Goal: Find specific page/section: Find specific page/section

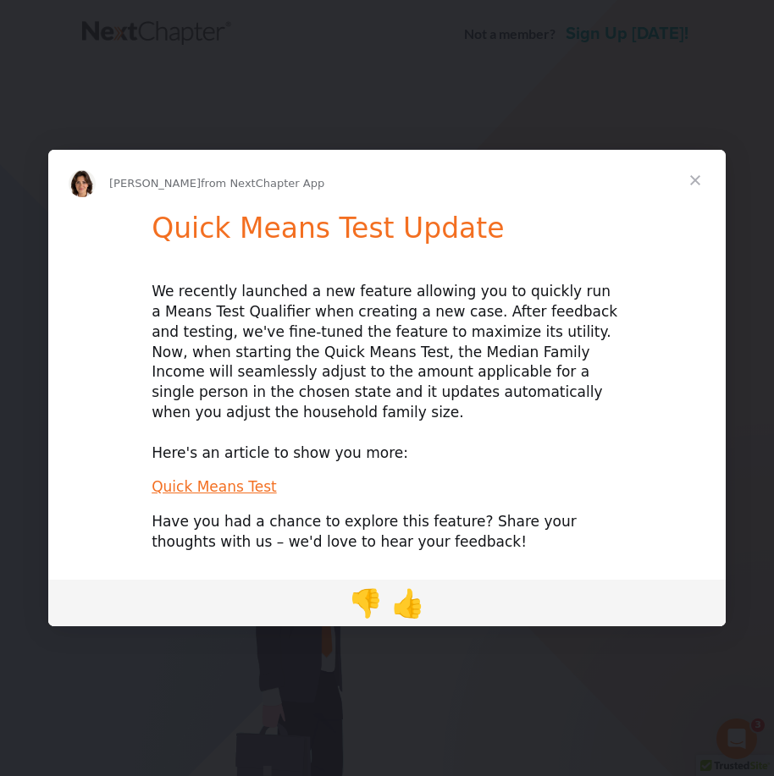
click at [693, 191] on span "Close" at bounding box center [695, 180] width 61 height 61
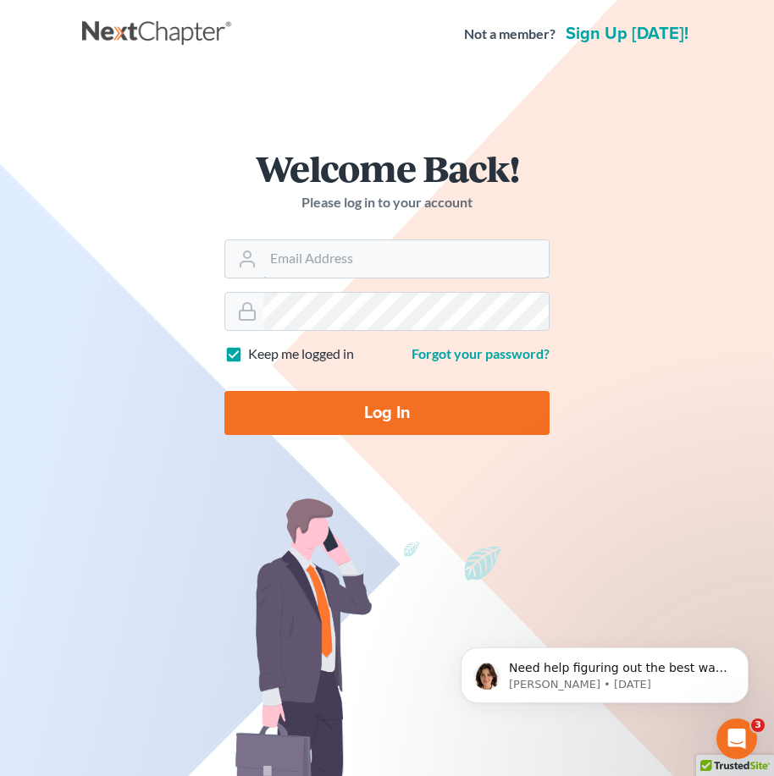
type input "tdickerson@debtreset.net"
click at [393, 403] on input "Log In" at bounding box center [386, 413] width 325 height 44
type input "Thinking..."
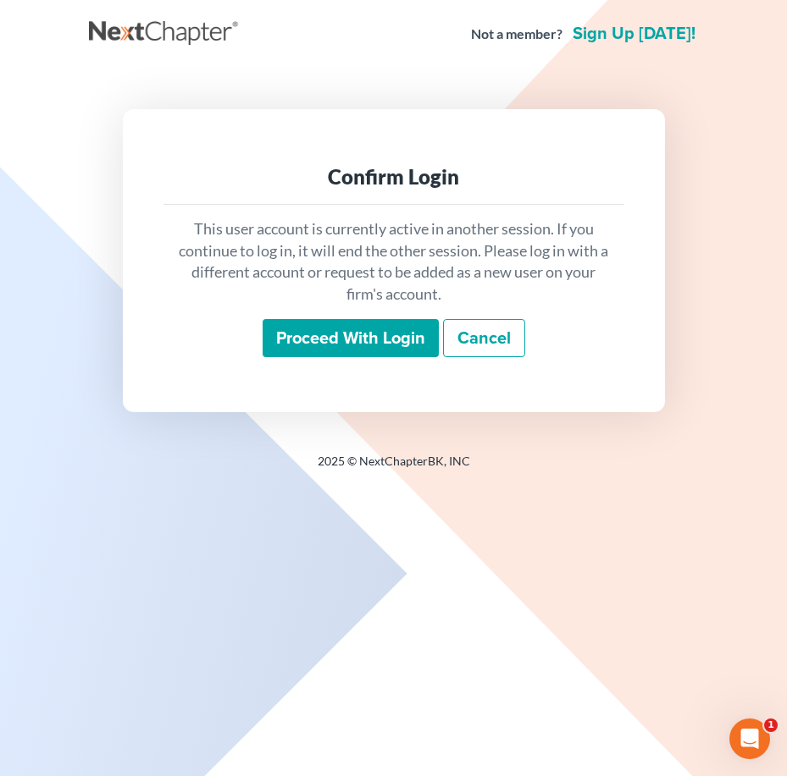
click at [359, 341] on input "Proceed with login" at bounding box center [350, 338] width 176 height 39
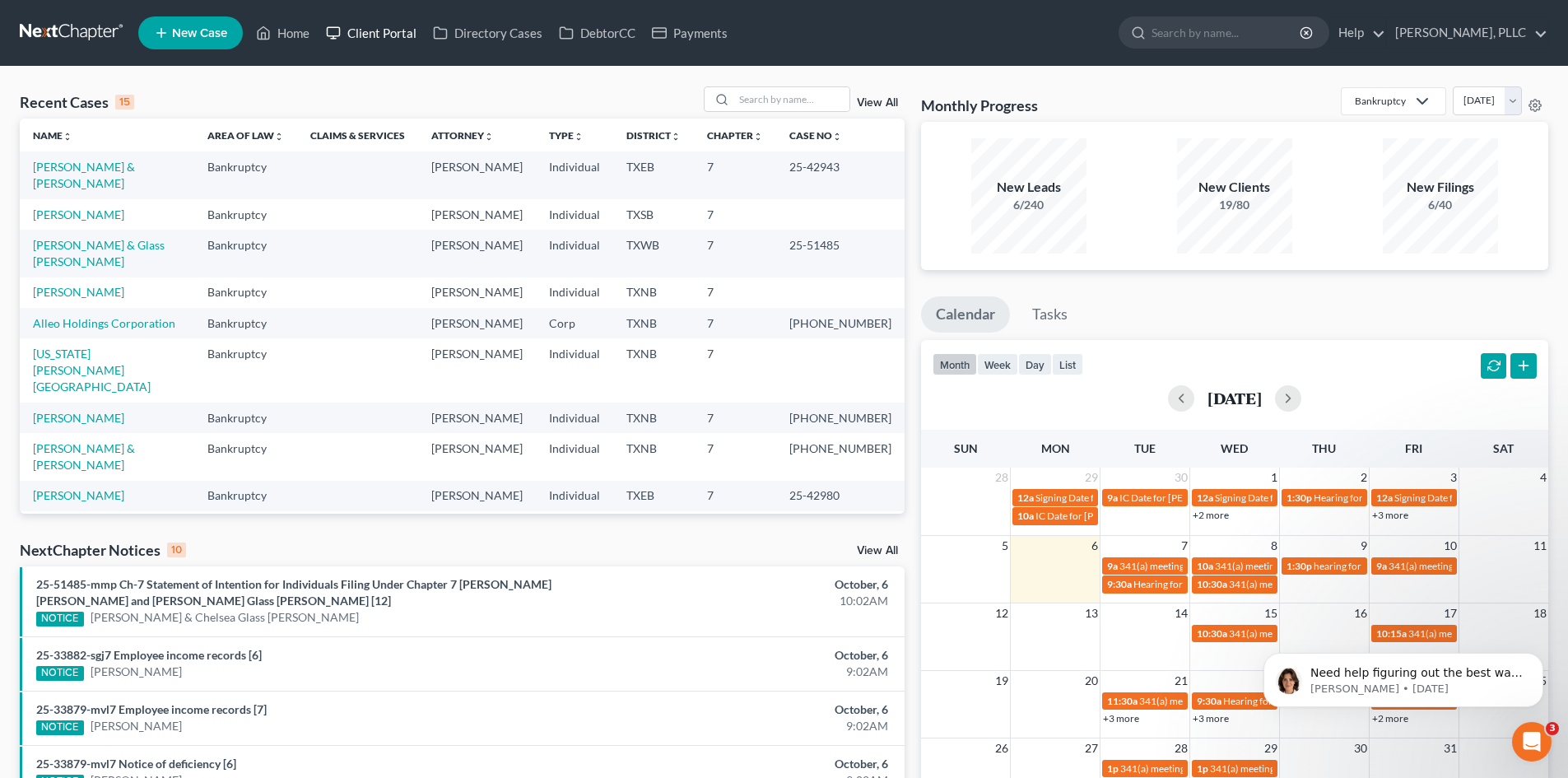
click at [360, 30] on link "Client Portal" at bounding box center [371, 33] width 107 height 29
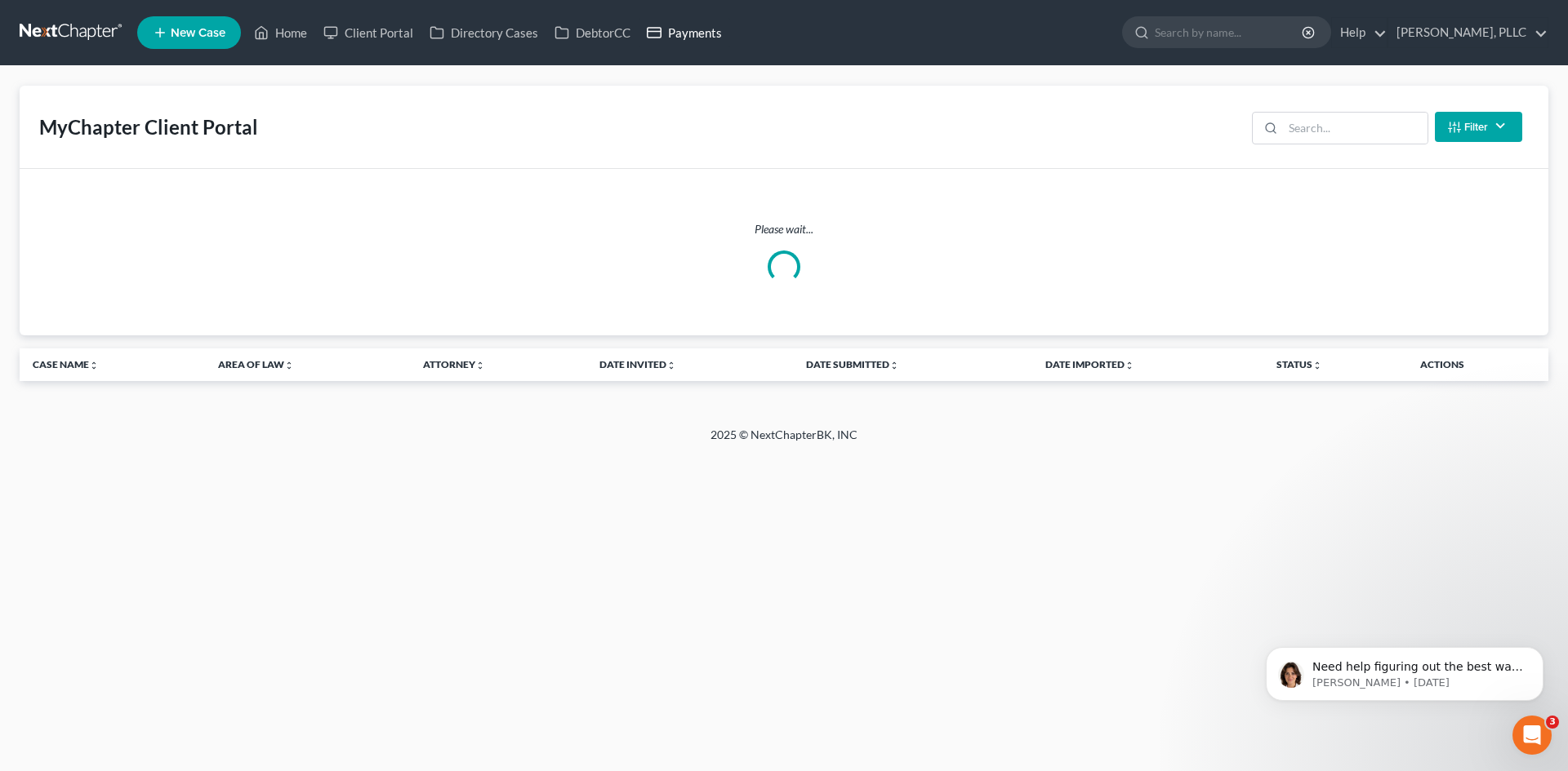
click at [678, 30] on link "Payments" at bounding box center [684, 33] width 92 height 29
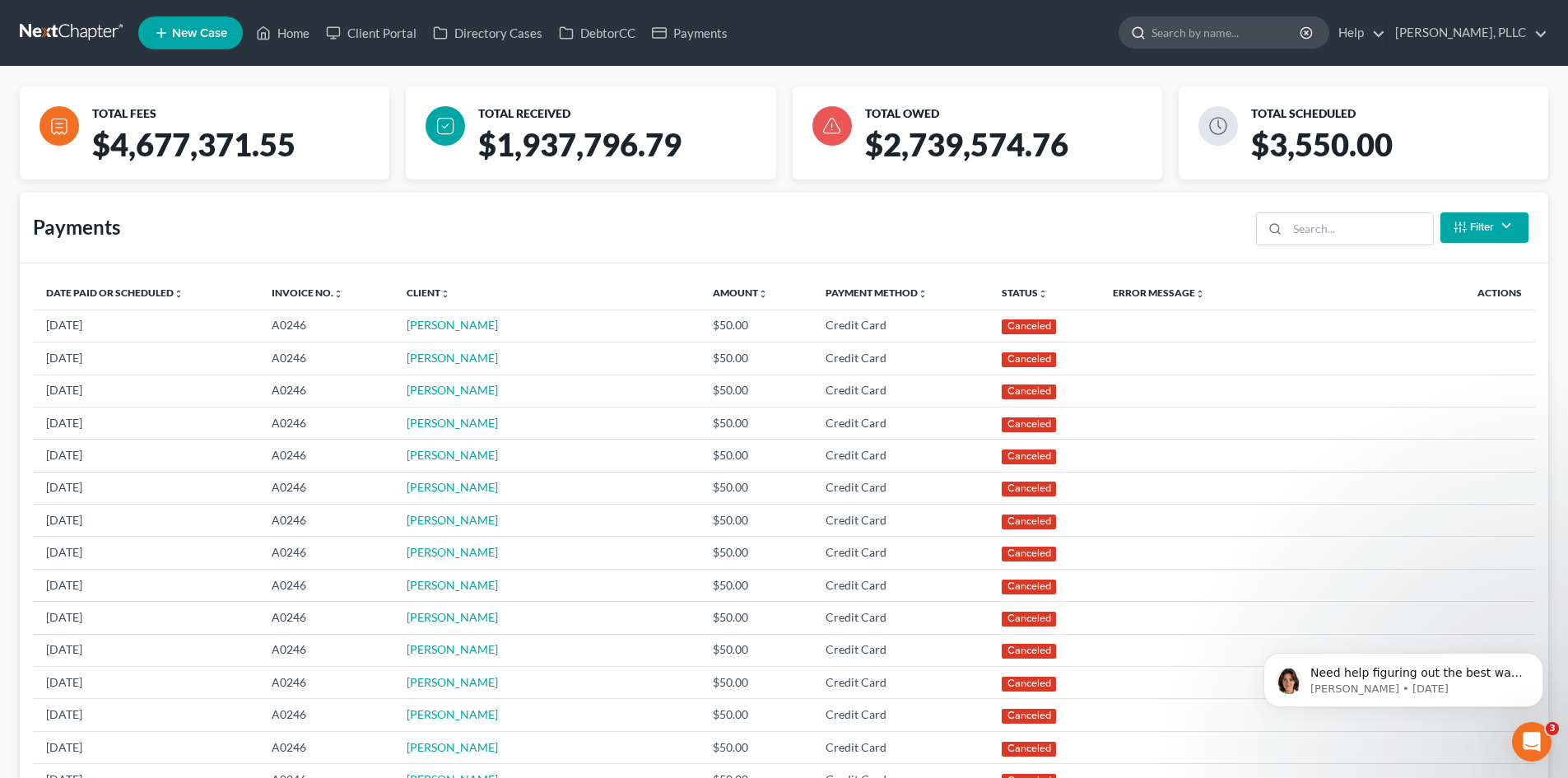
click at [764, 26] on input "search" at bounding box center [1226, 32] width 151 height 30
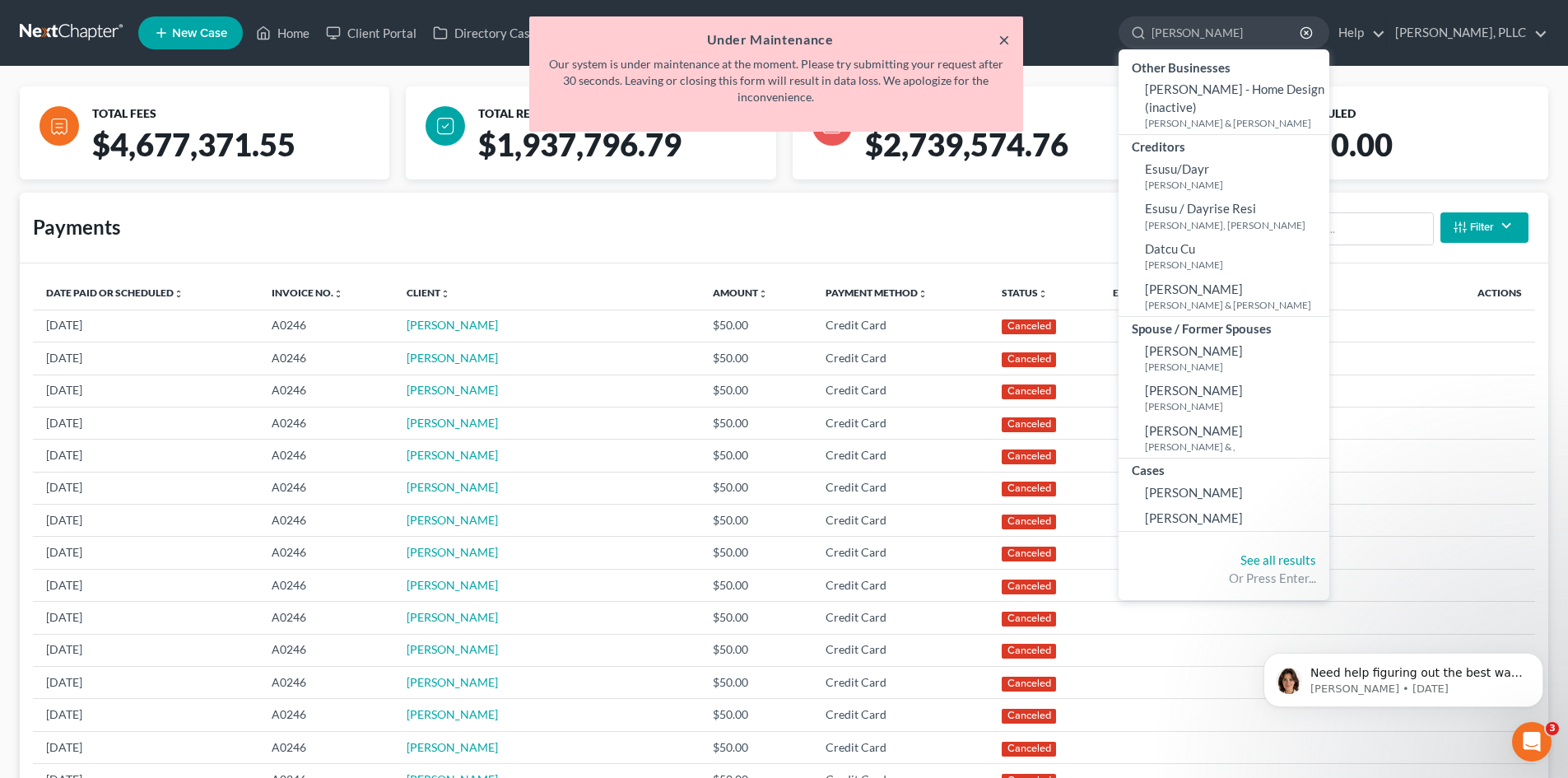
click at [764, 38] on button "×" at bounding box center [1004, 39] width 12 height 19
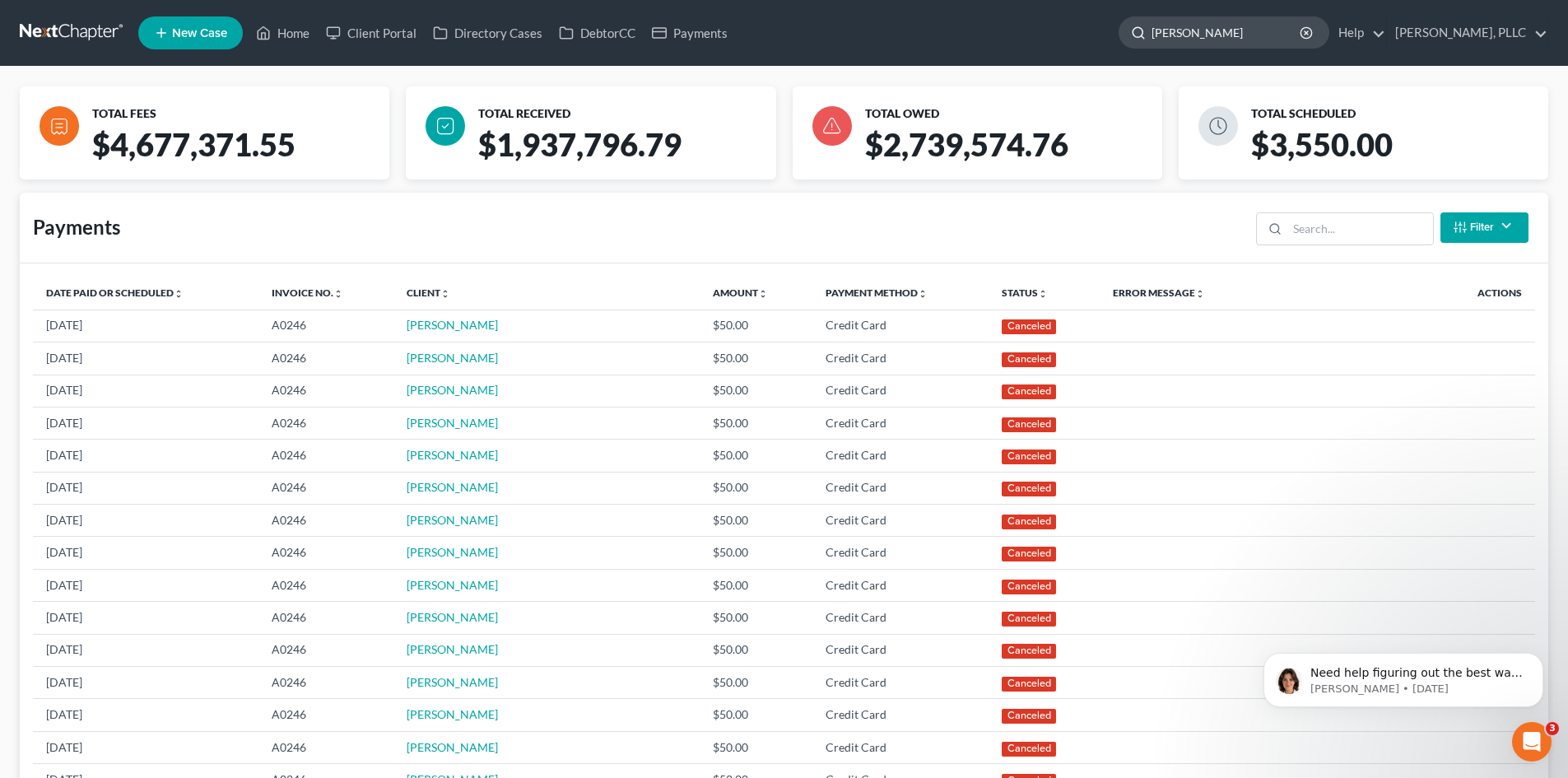
click at [764, 45] on input "daylon" at bounding box center [1226, 32] width 151 height 30
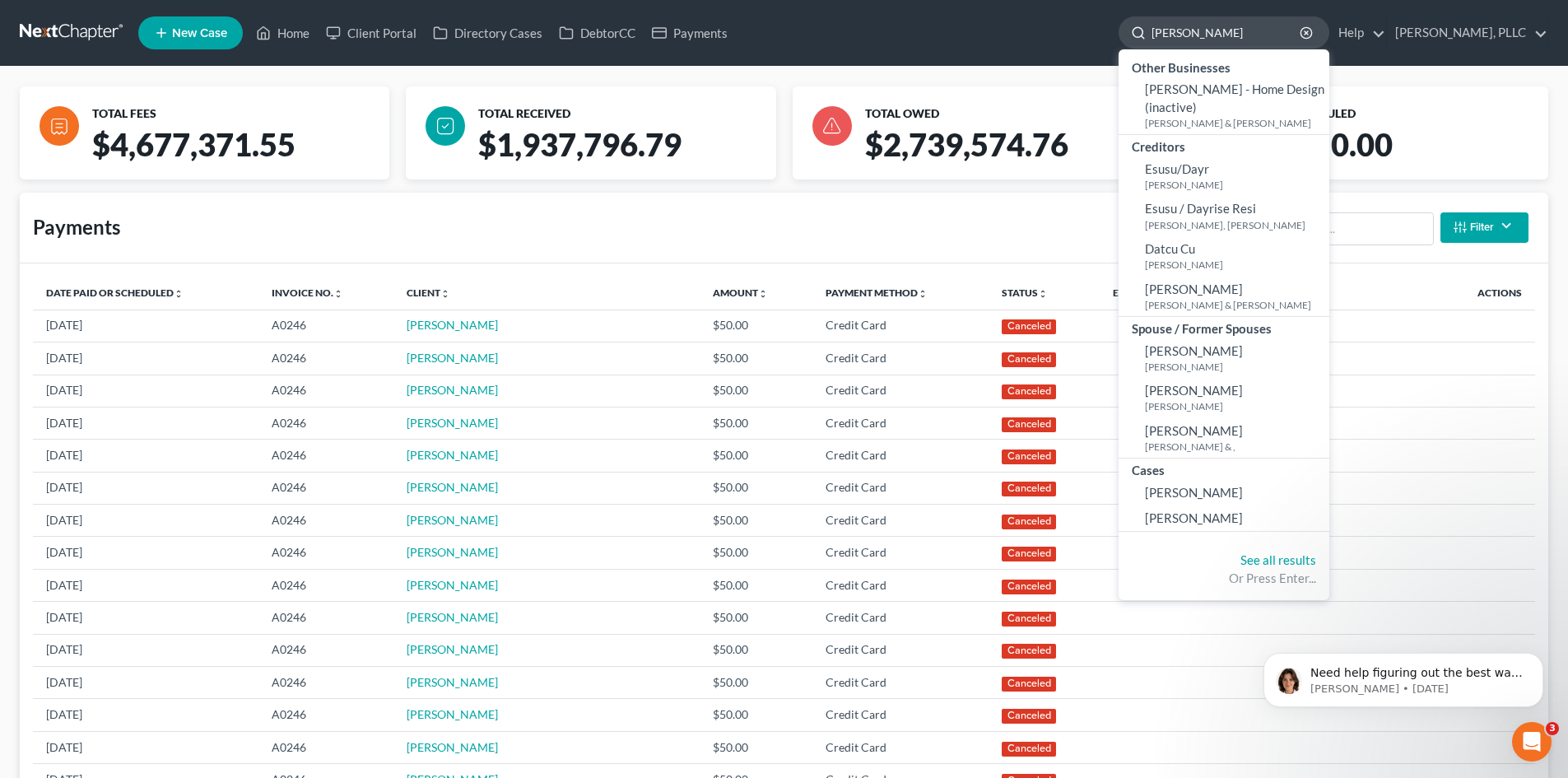
type input "daylon hunter"
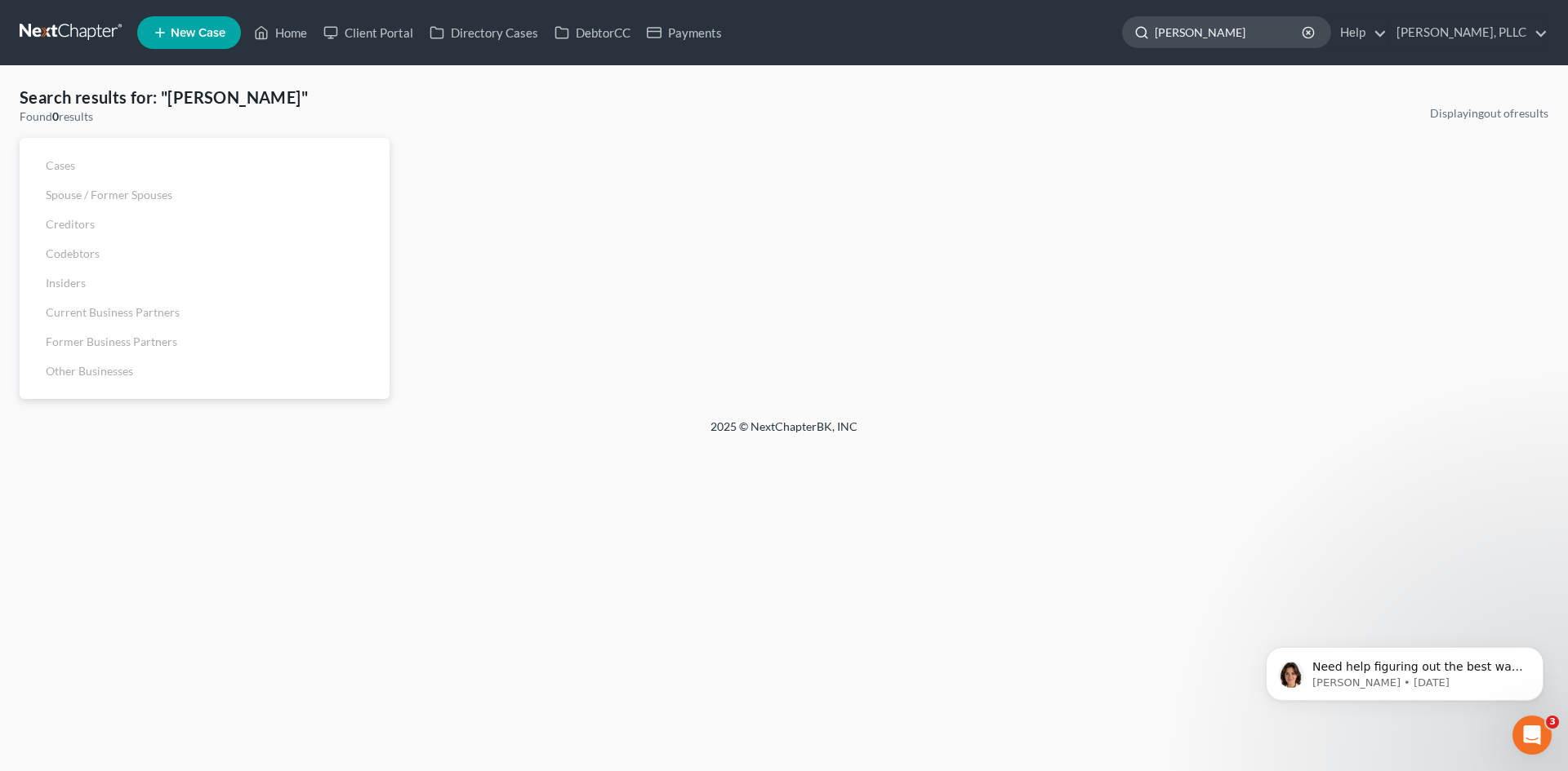
click at [758, 28] on input "daylon hunter" at bounding box center [1229, 32] width 149 height 30
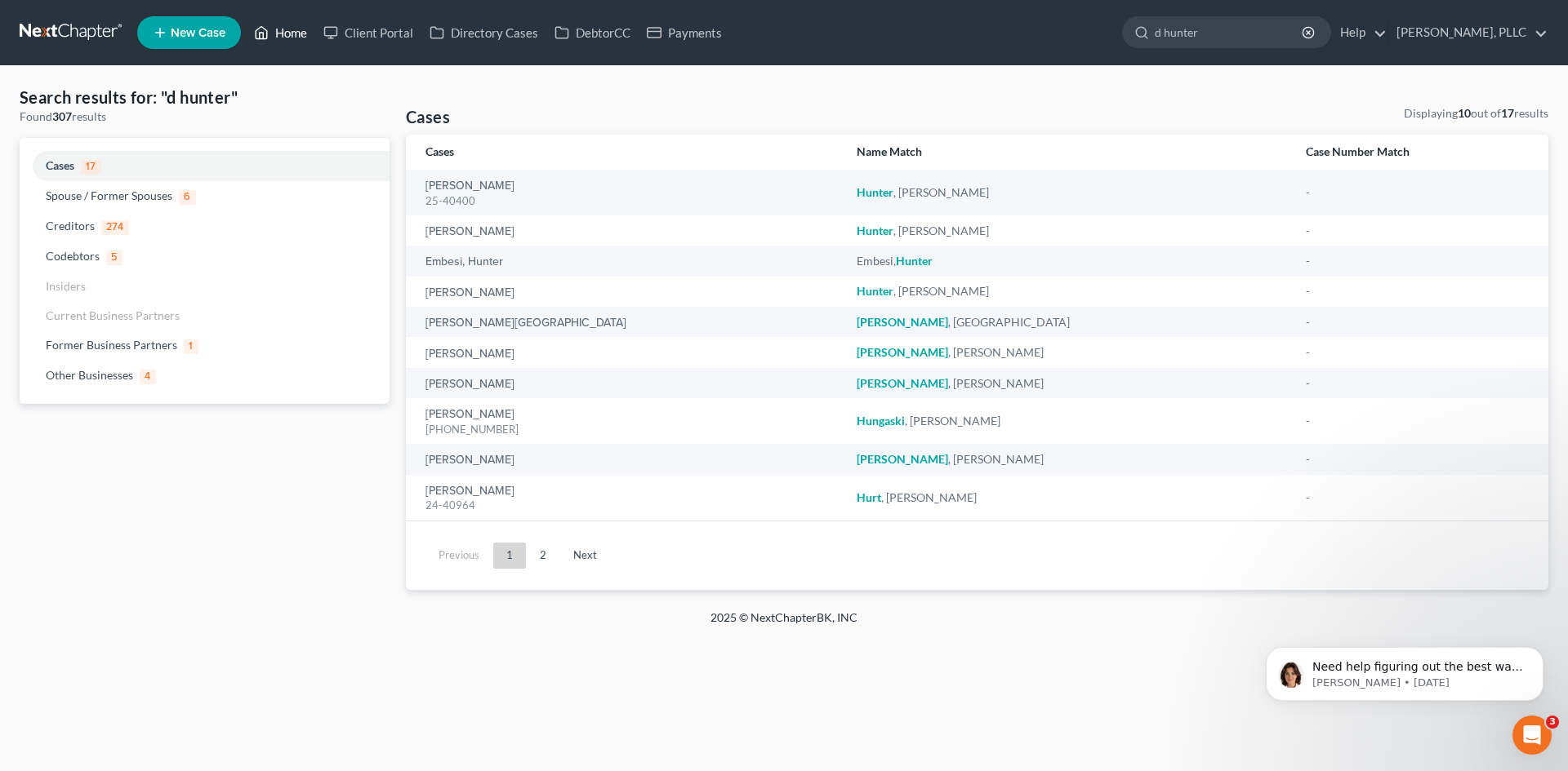
type input "d hunter"
click at [299, 29] on link "Home" at bounding box center [281, 33] width 69 height 29
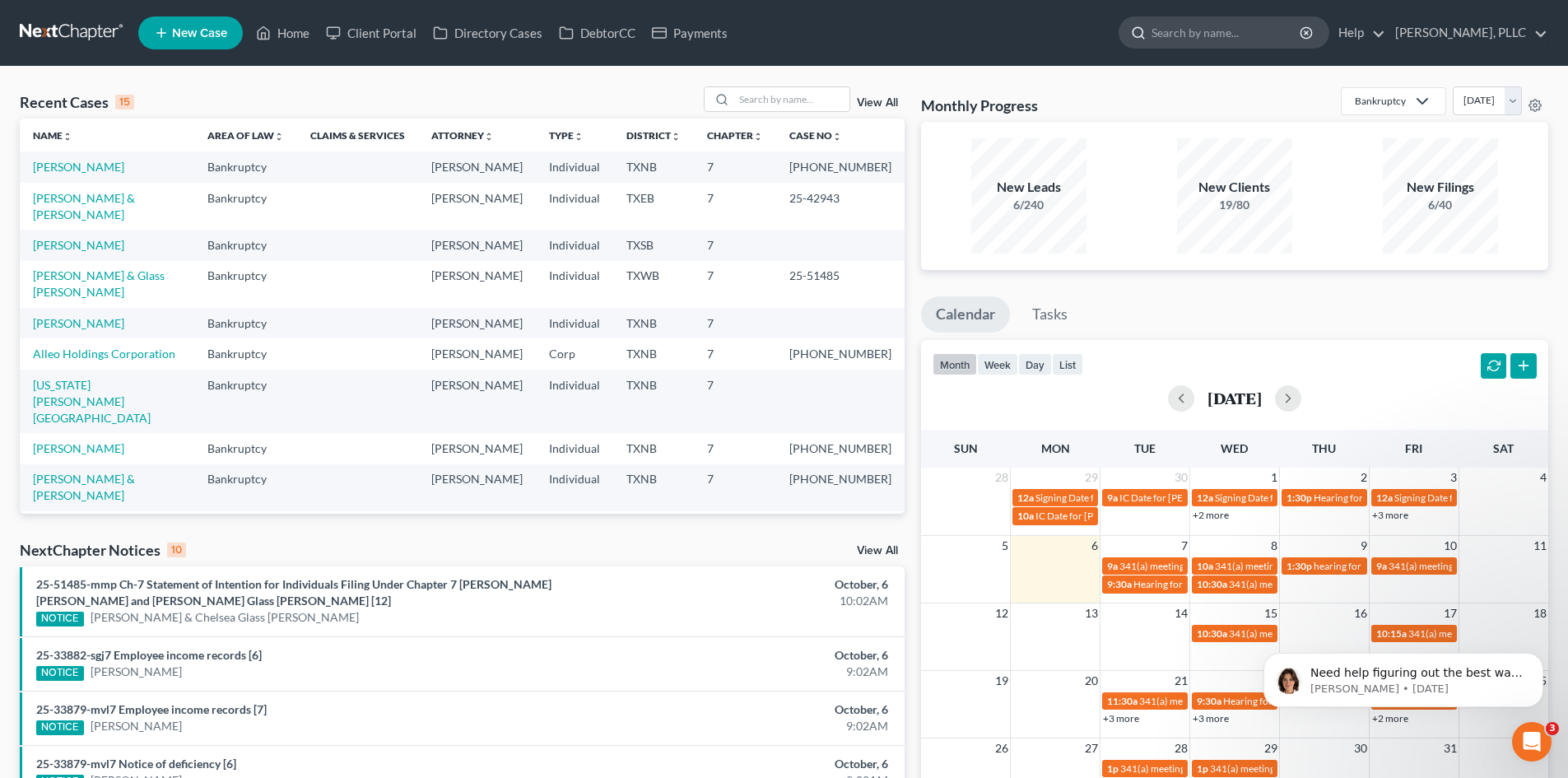
click at [764, 24] on input "search" at bounding box center [1226, 32] width 151 height 30
